Goal: Browse casually

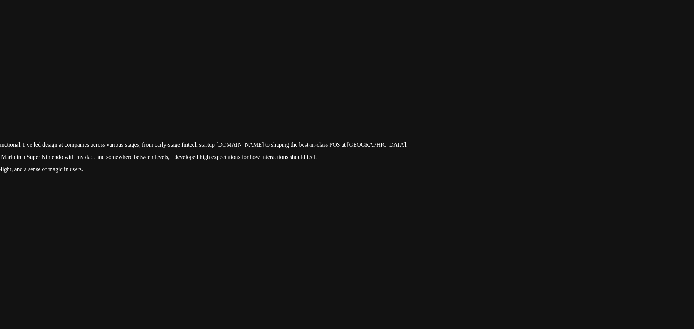
drag, startPoint x: 624, startPoint y: 174, endPoint x: 384, endPoint y: 315, distance: 278.2
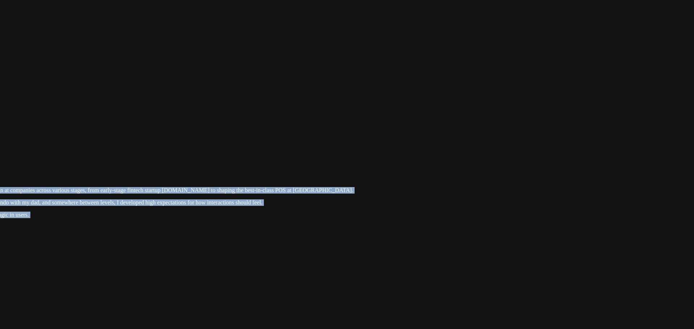
click at [460, 144] on div at bounding box center [116, 144] width 688 height 0
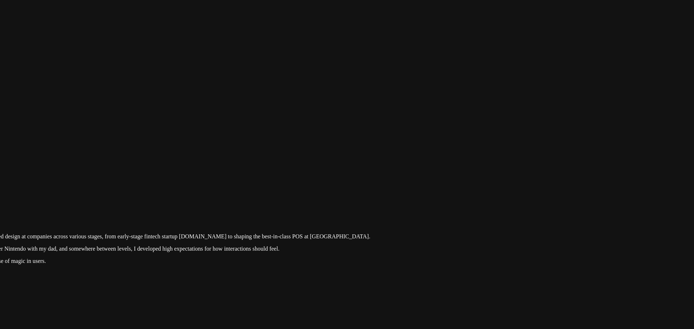
drag, startPoint x: 499, startPoint y: 187, endPoint x: 516, endPoint y: 234, distance: 49.3
click at [477, 190] on div at bounding box center [133, 190] width 688 height 0
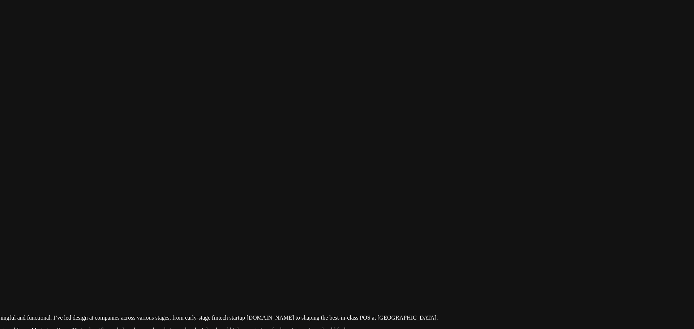
drag, startPoint x: 550, startPoint y: 142, endPoint x: 653, endPoint y: 192, distance: 114.9
click at [544, 271] on div at bounding box center [200, 271] width 688 height 0
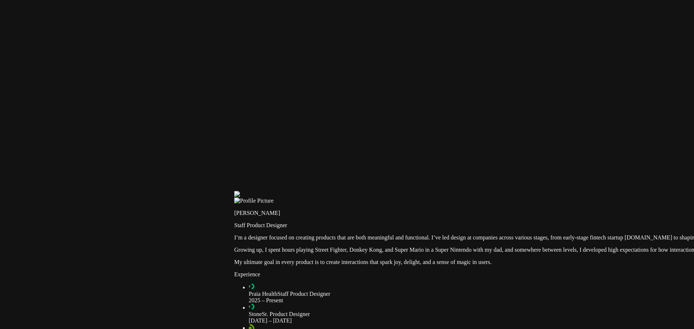
drag, startPoint x: 129, startPoint y: 131, endPoint x: 498, endPoint y: 82, distance: 372.8
click at [498, 191] on div at bounding box center [578, 191] width 688 height 0
click at [234, 191] on div at bounding box center [578, 191] width 688 height 0
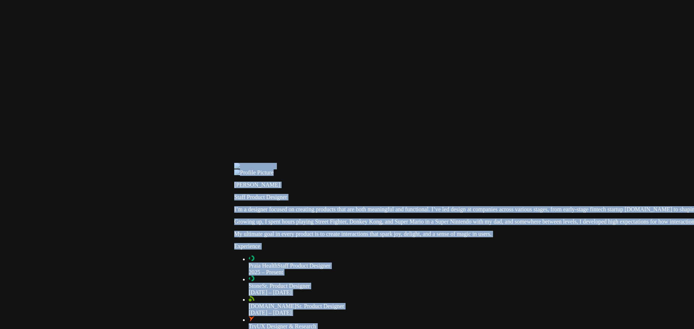
drag, startPoint x: 168, startPoint y: 197, endPoint x: 200, endPoint y: 167, distance: 43.7
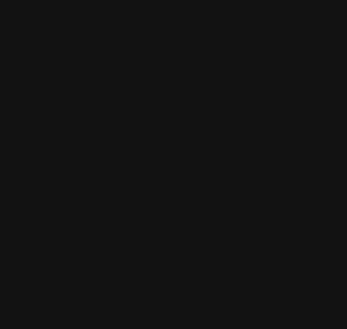
type input "0.7"
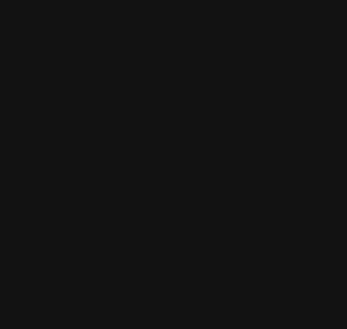
type input "0.7"
